Goal: Transaction & Acquisition: Purchase product/service

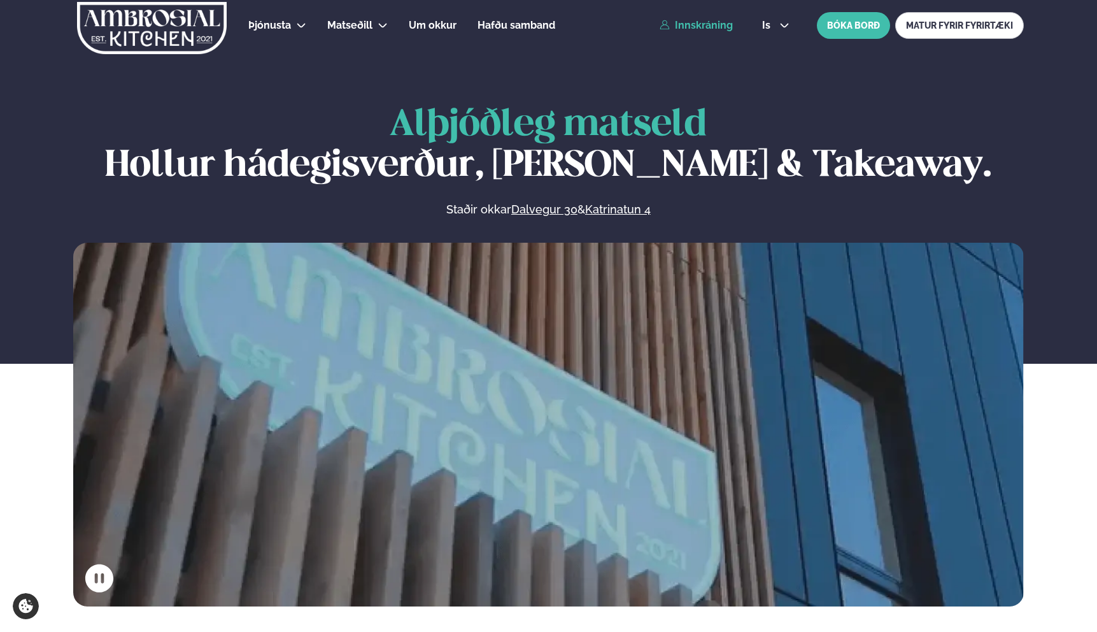
click at [697, 29] on link "Innskráning" at bounding box center [696, 25] width 73 height 11
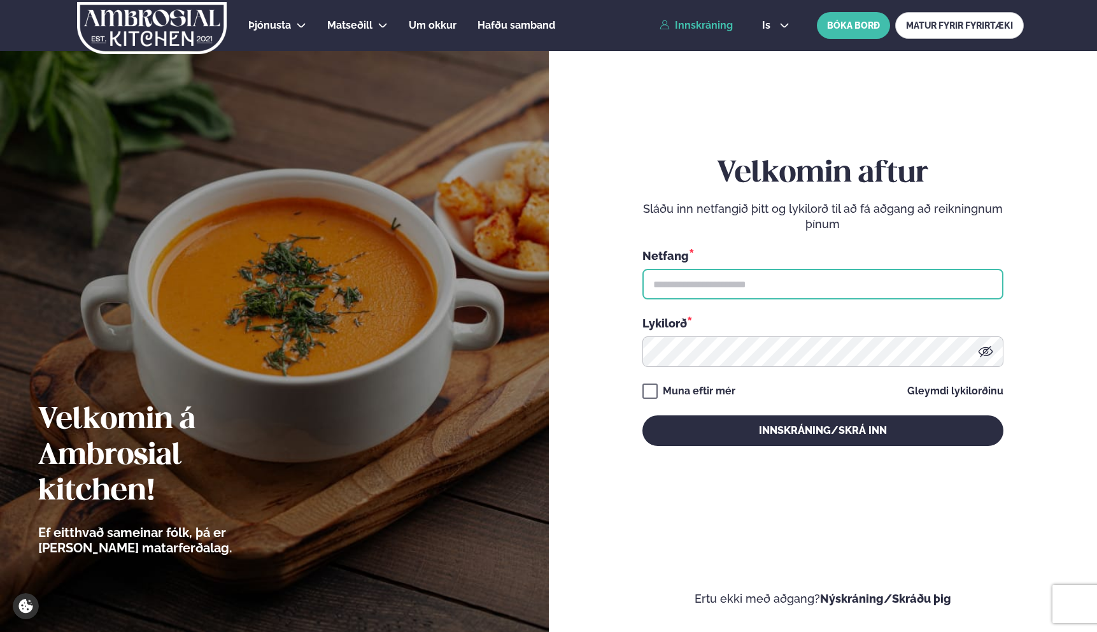
click at [702, 295] on input "text" at bounding box center [822, 284] width 361 height 31
type input "**********"
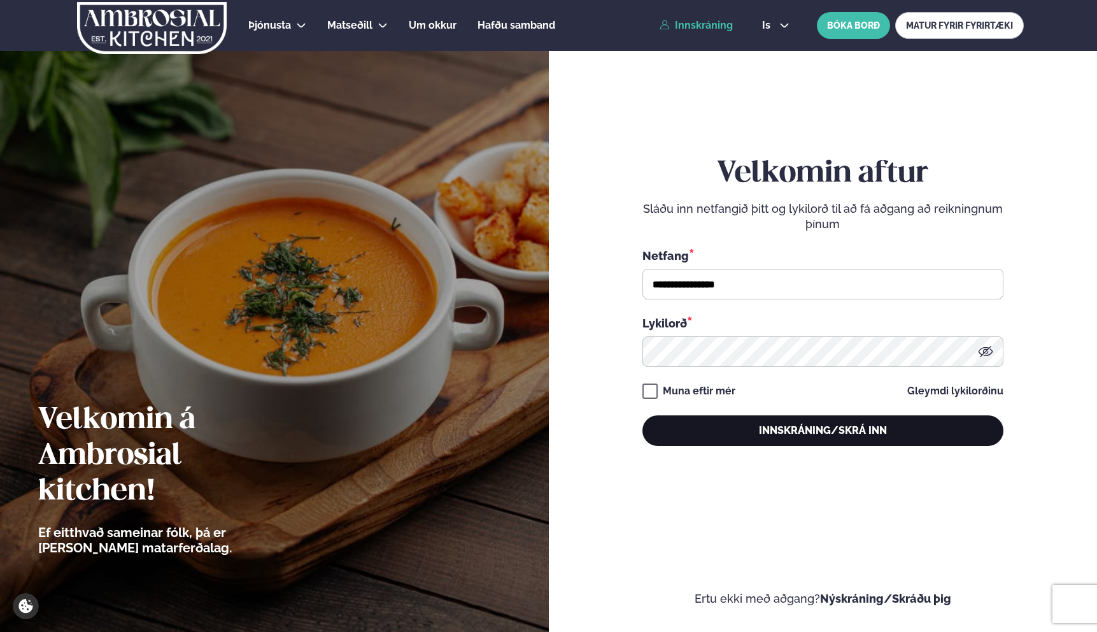
click at [854, 437] on button "Innskráning/Skrá inn" at bounding box center [822, 430] width 361 height 31
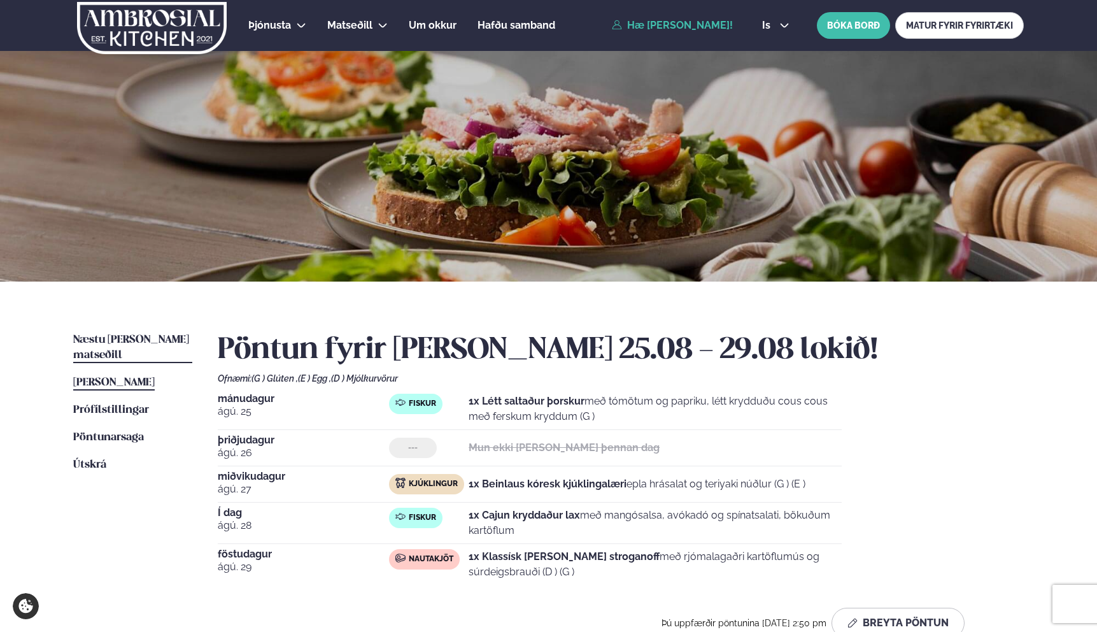
click at [143, 346] on link "Næstu [PERSON_NAME] matseðill Næsta vika" at bounding box center [132, 347] width 119 height 31
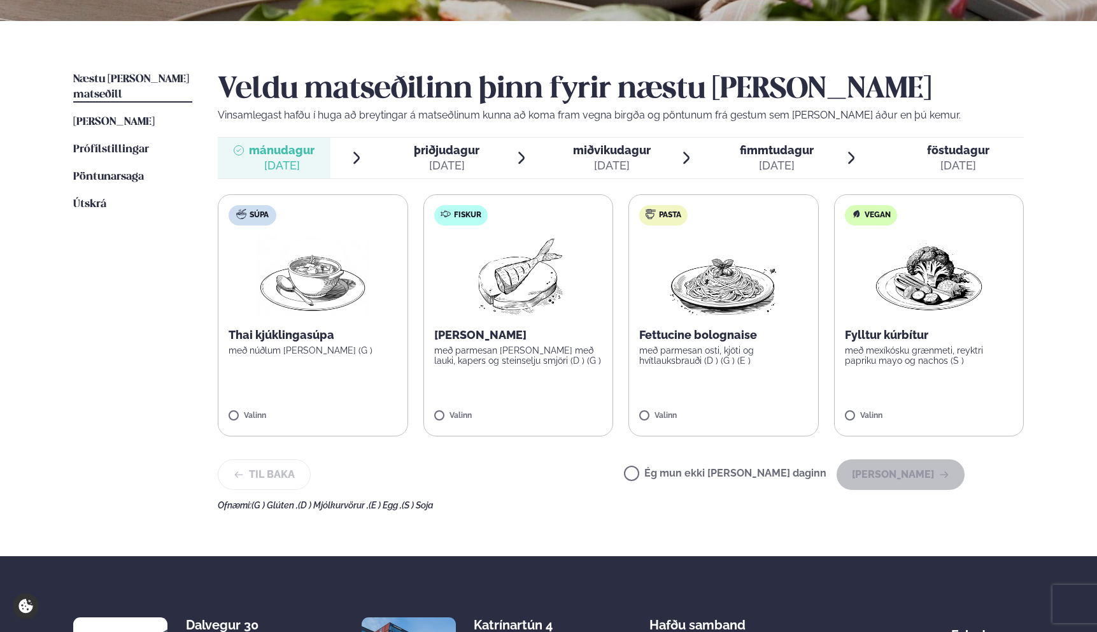
scroll to position [268, 0]
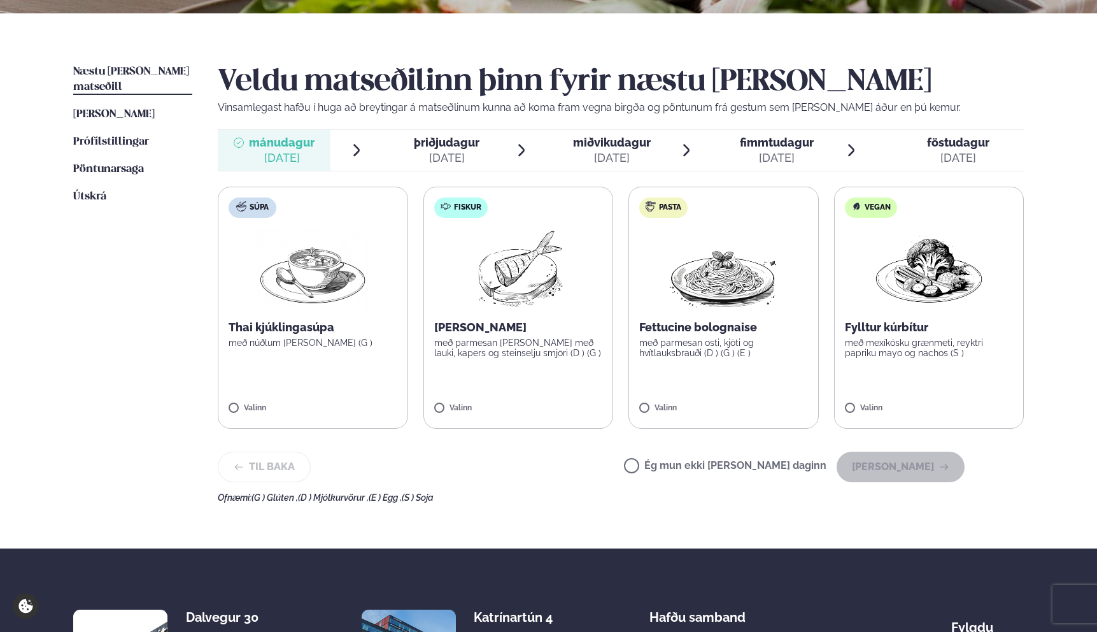
click at [488, 402] on label "Fiskur Ofnbakaður þorskur með parmesan [PERSON_NAME] með lauki, kapers og stein…" at bounding box center [518, 308] width 190 height 242
click at [867, 471] on button "[PERSON_NAME]" at bounding box center [901, 466] width 128 height 31
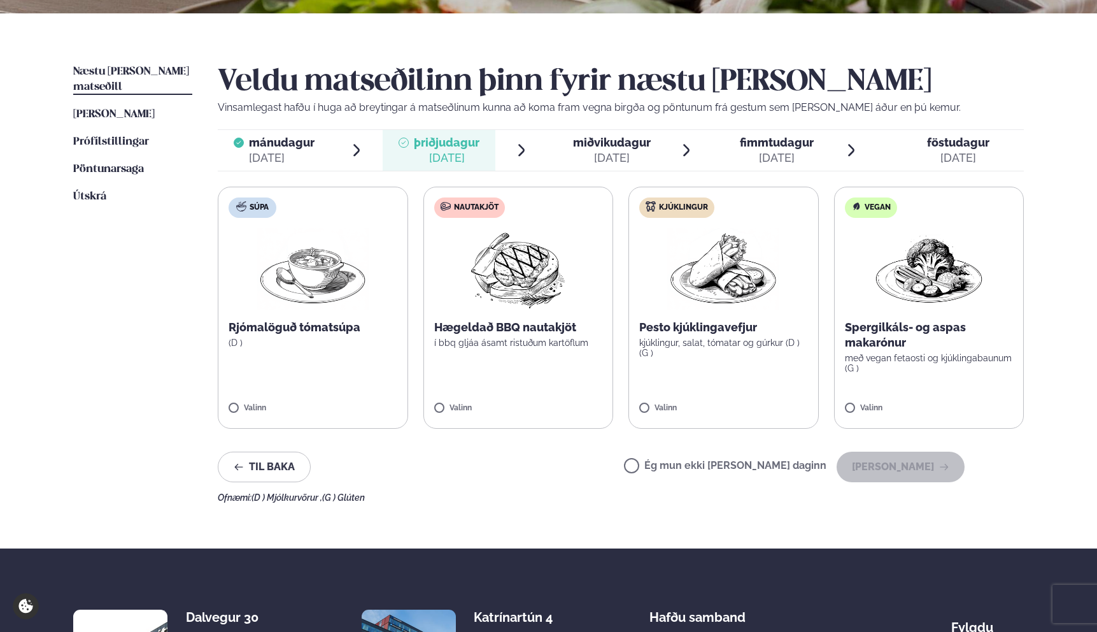
click at [570, 403] on label "Nautakjöt Hægeldað BBQ nautakjöt í bbq gljáa ásamt ristuðum kartöflum Valinn" at bounding box center [518, 308] width 190 height 242
click at [739, 353] on p "kjúklingur, salat, tómatar og gúrkur (D ) (G )" at bounding box center [723, 347] width 169 height 20
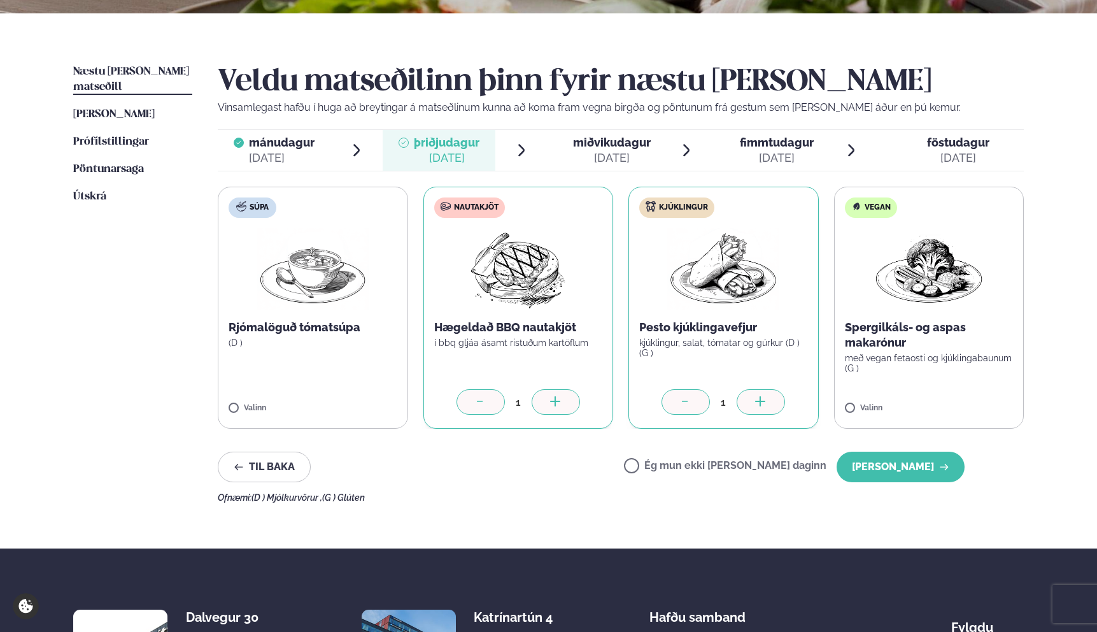
click at [480, 406] on icon at bounding box center [480, 402] width 13 height 13
click at [904, 463] on button "[PERSON_NAME]" at bounding box center [901, 466] width 128 height 31
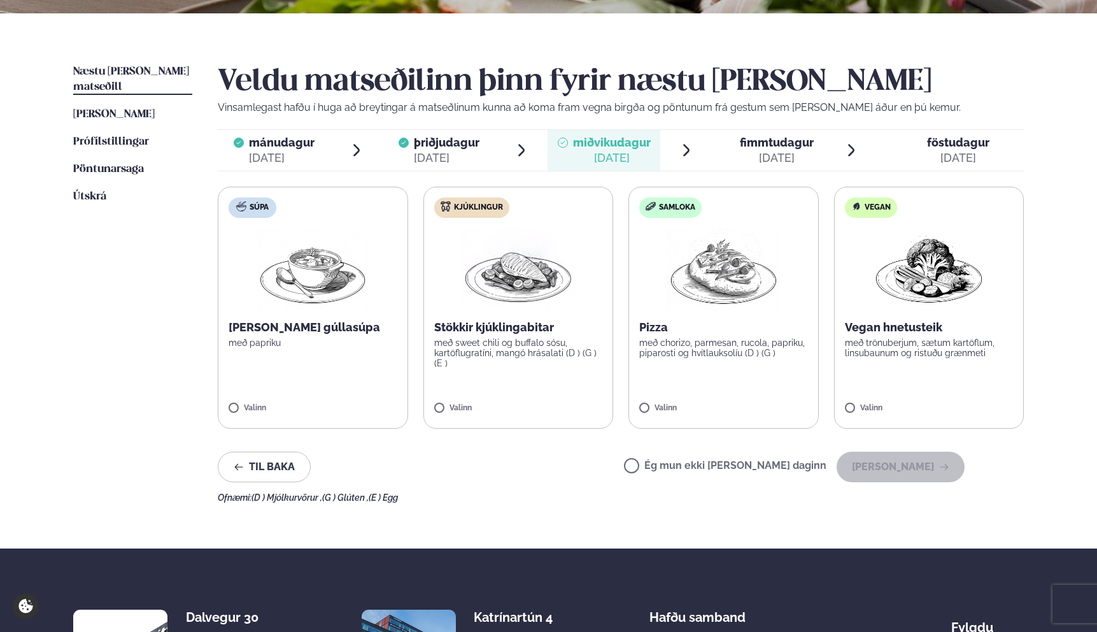
click at [563, 373] on label "Kjúklingur Stökkir kjúklingabitar með sweet chili og buffalo sósu, kartöflugrat…" at bounding box center [518, 308] width 190 height 242
click at [884, 465] on button "[PERSON_NAME]" at bounding box center [901, 466] width 128 height 31
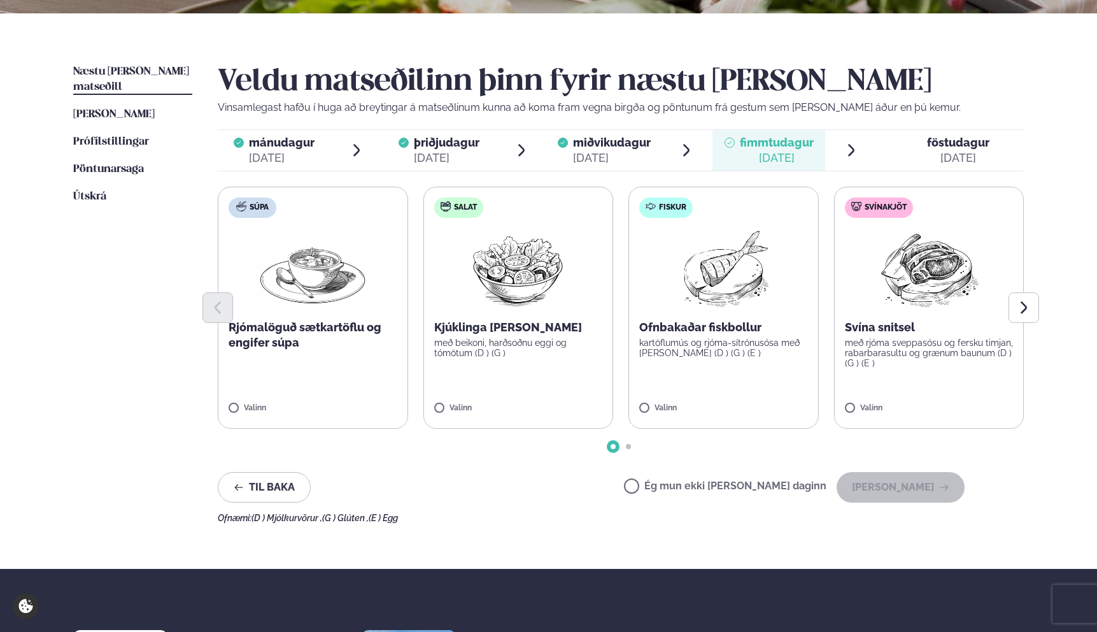
click at [959, 390] on label "Svínakjöt Svína snitsel með rjóma sveppasósu og fersku timjan, rabarbarasultu o…" at bounding box center [929, 308] width 190 height 242
click at [930, 482] on button "[PERSON_NAME]" at bounding box center [901, 487] width 128 height 31
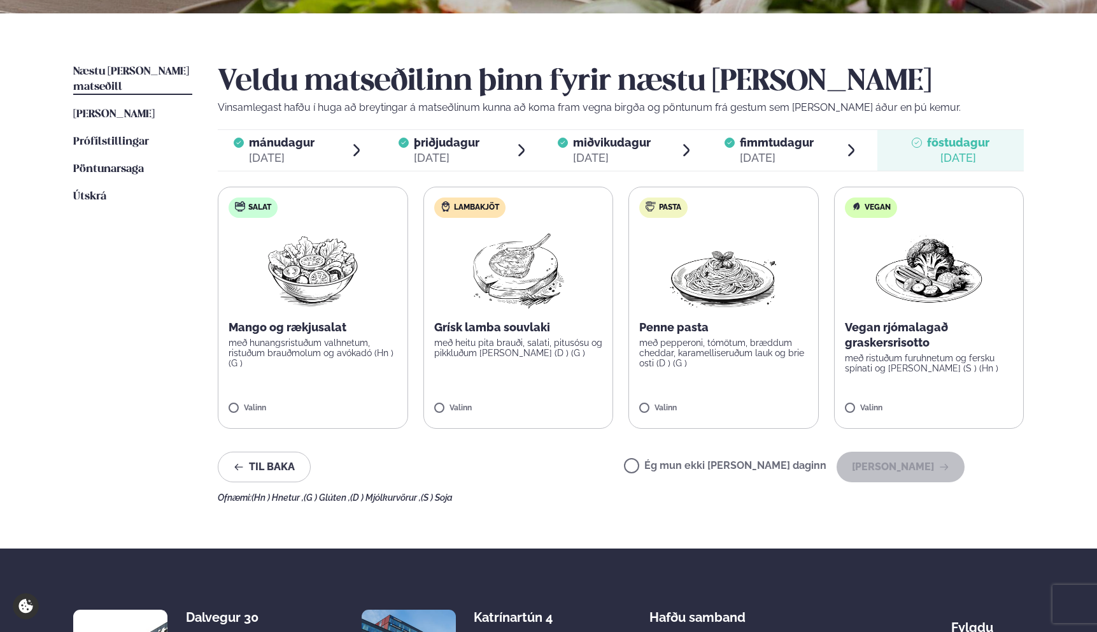
click at [567, 365] on label "Lambakjöt Grísk lamba souvlaki með heitu pita brauði, salati, pitusósu og pikkl…" at bounding box center [518, 308] width 190 height 242
click at [877, 476] on button "[PERSON_NAME]" at bounding box center [901, 466] width 128 height 31
